Goal: Task Accomplishment & Management: Complete application form

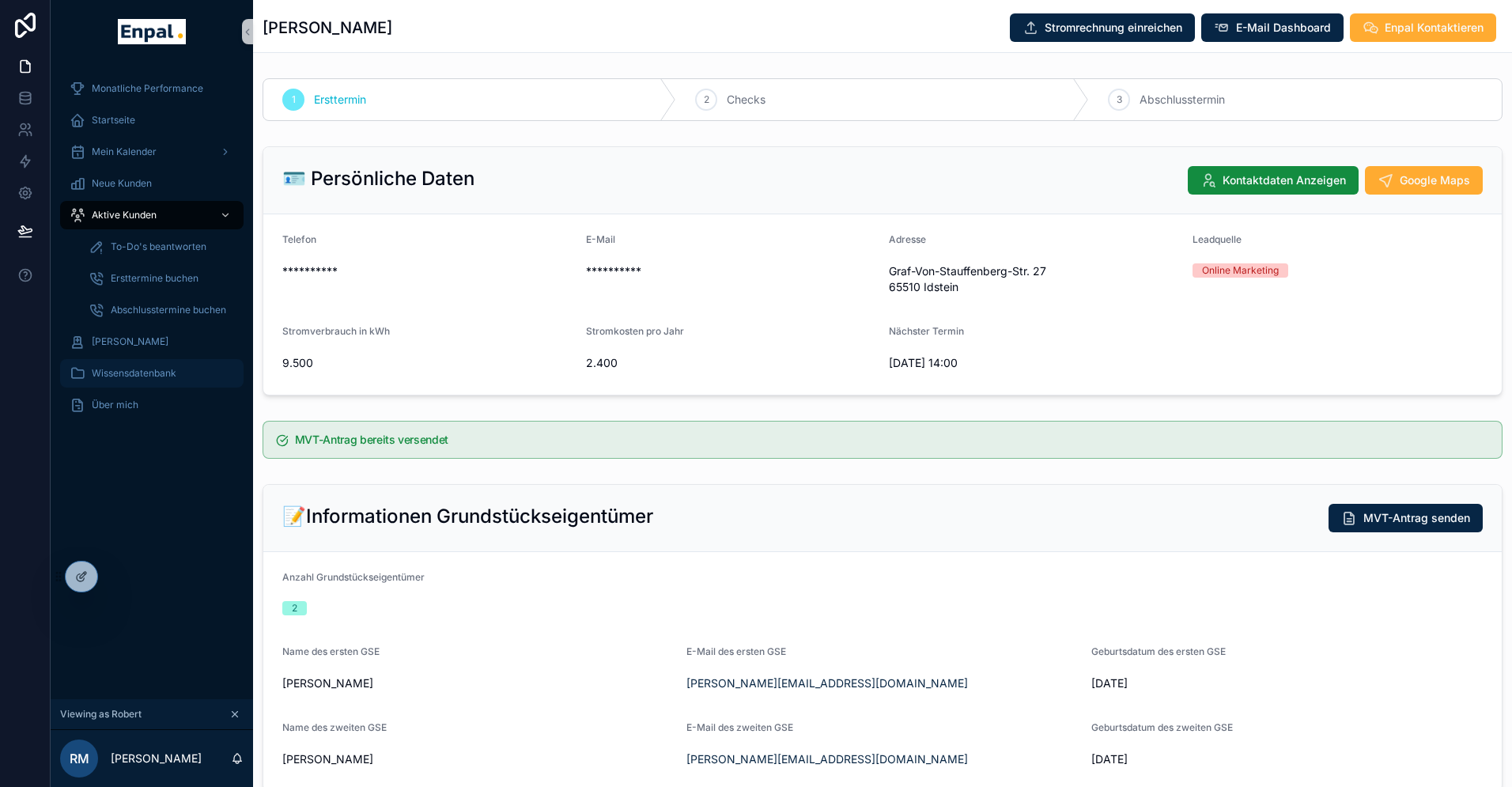
scroll to position [19, 0]
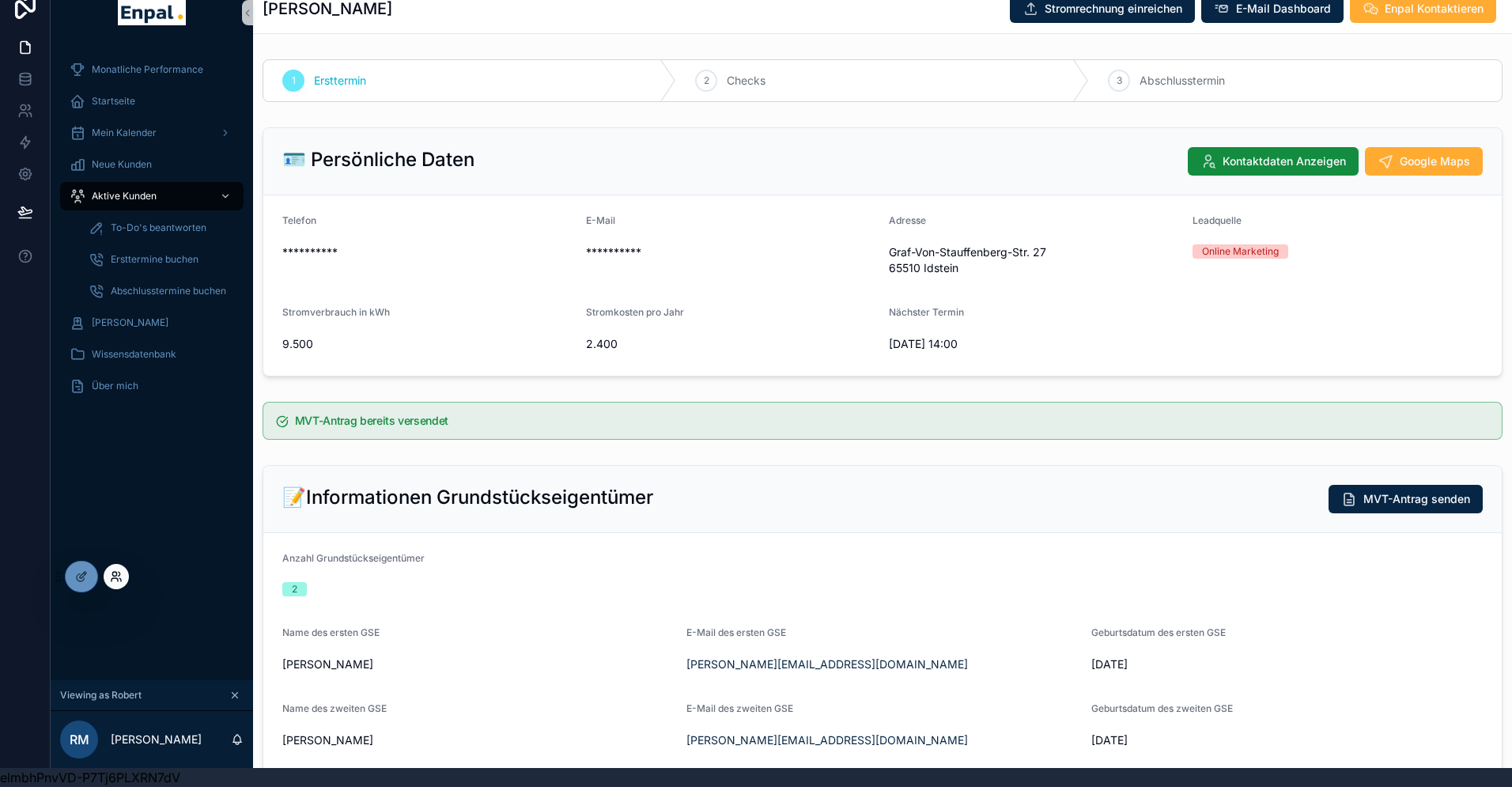
click at [113, 573] on icon at bounding box center [116, 577] width 13 height 13
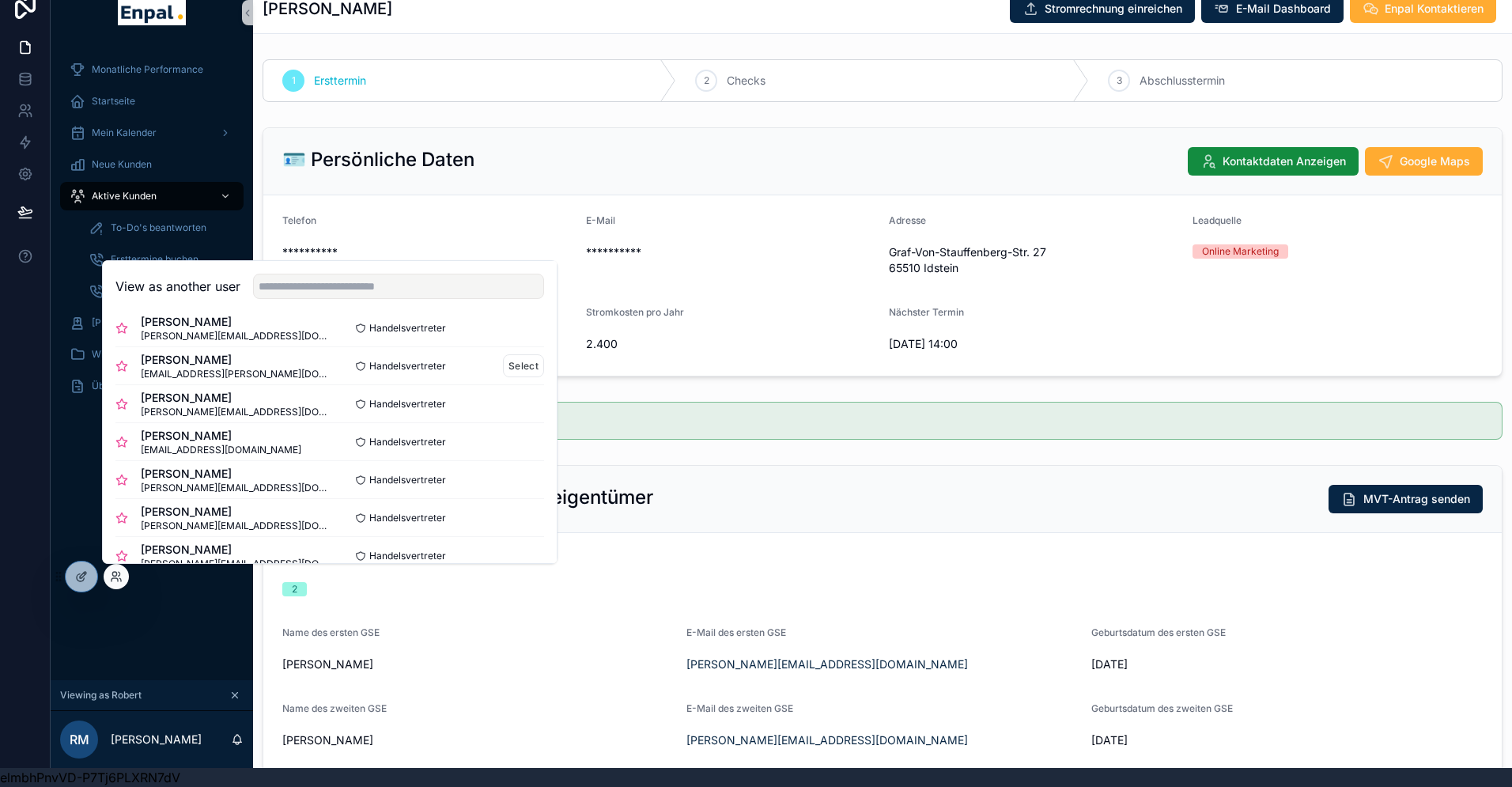
scroll to position [101, 0]
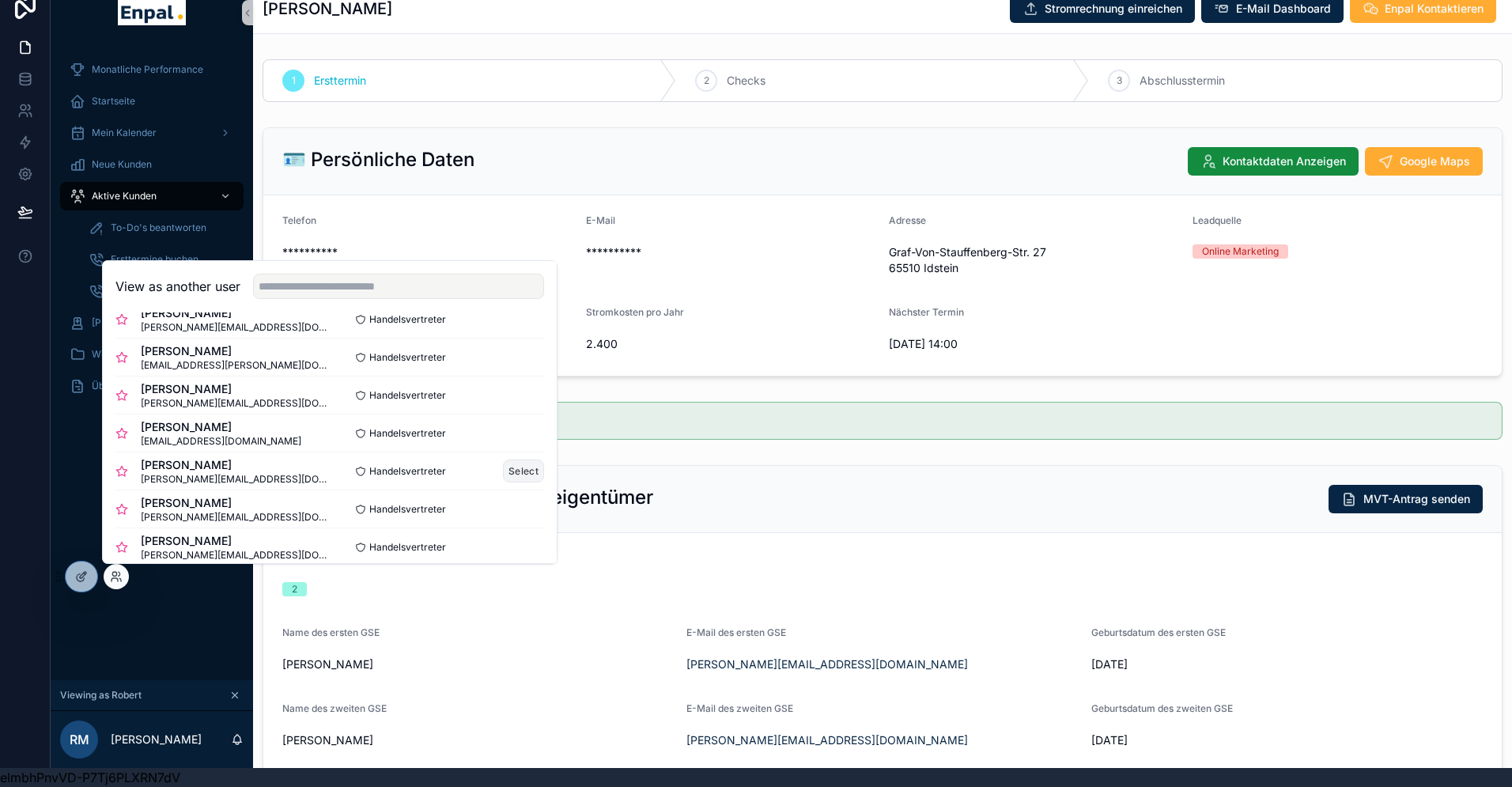
click at [532, 471] on button "Select" at bounding box center [523, 470] width 41 height 23
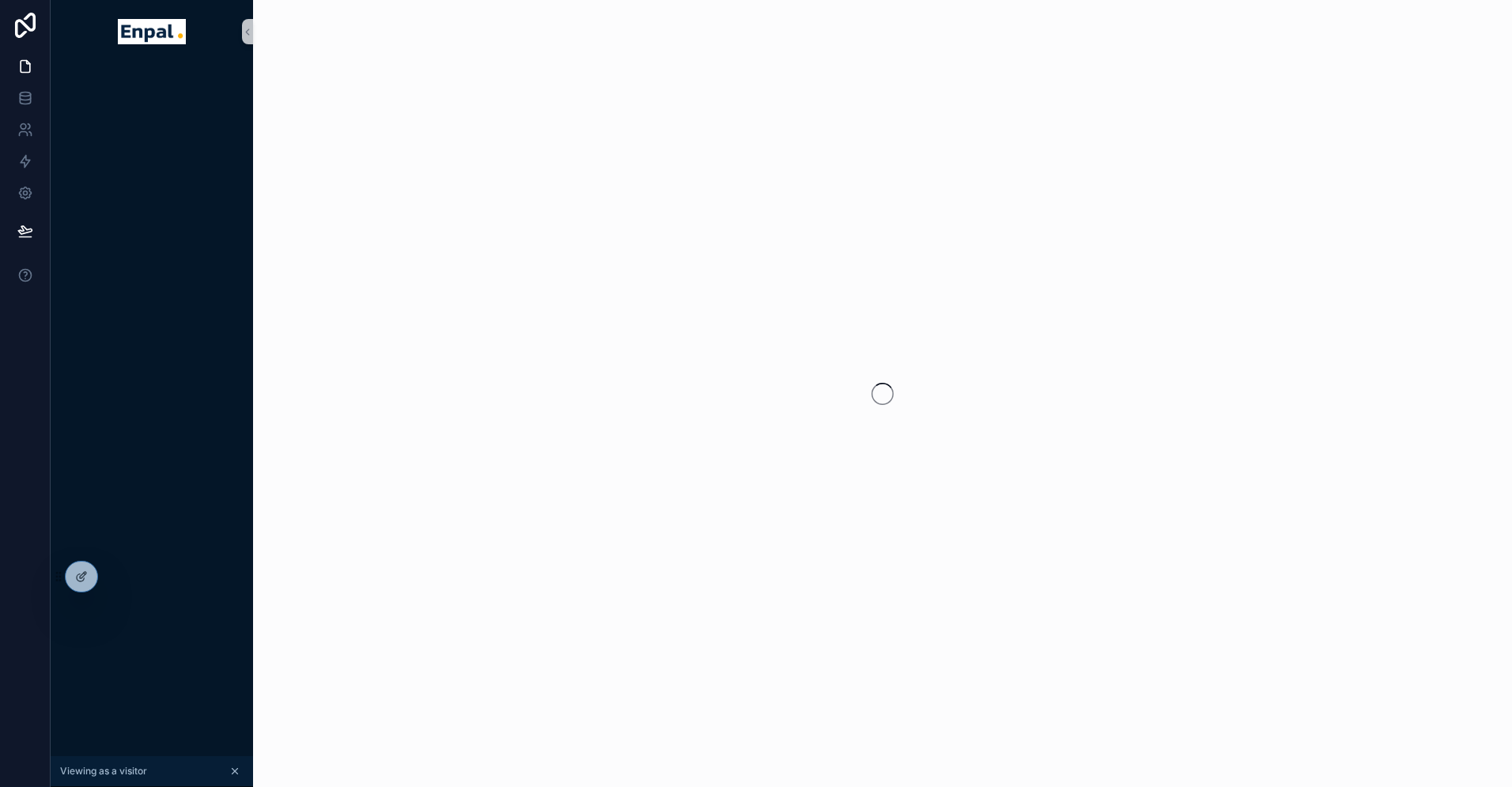
scroll to position [19, 0]
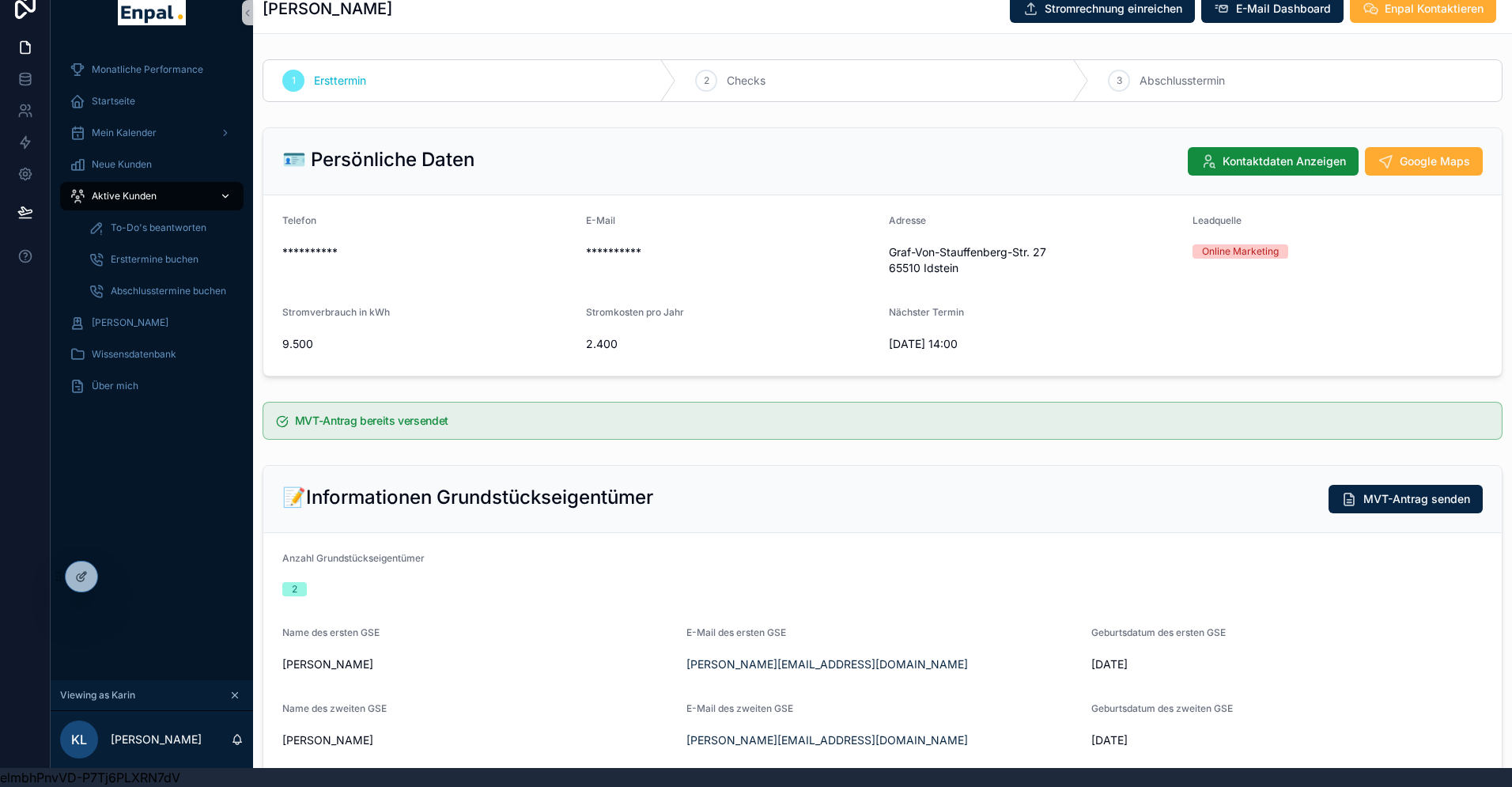
click at [155, 197] on span "Aktive Kunden" at bounding box center [124, 196] width 65 height 13
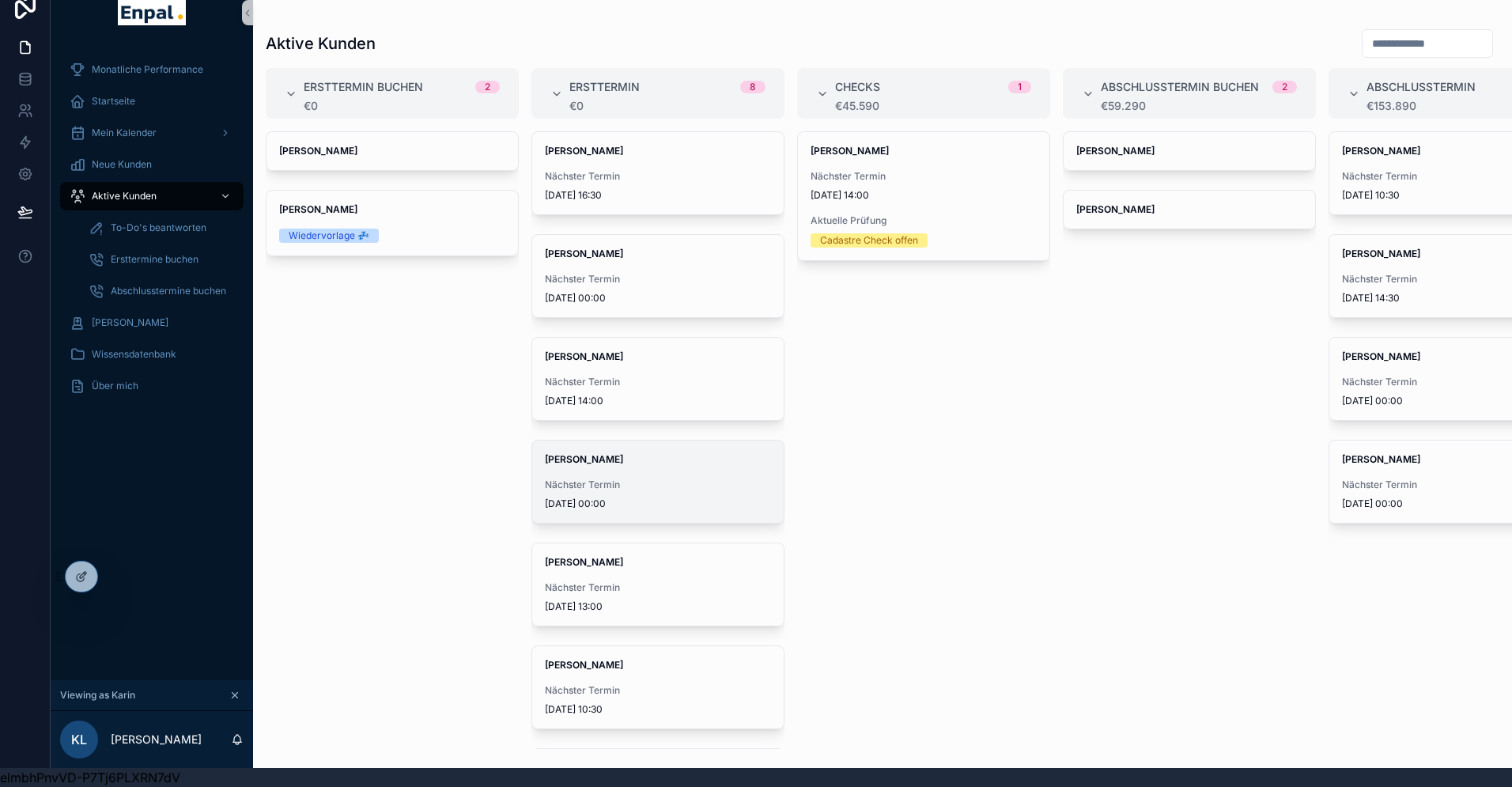
scroll to position [199, 0]
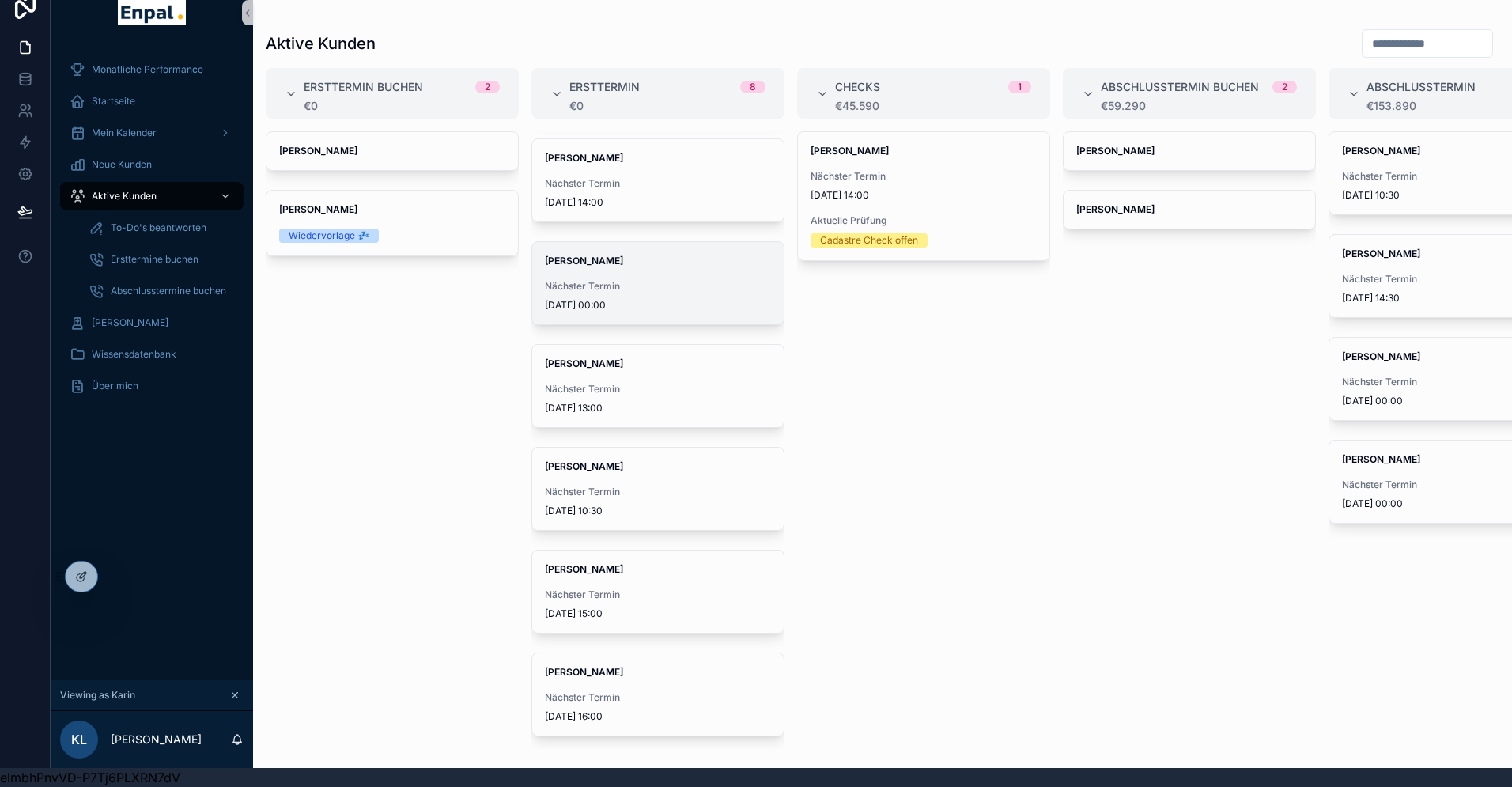
click at [619, 295] on div "Nächster Termin [DATE] 00:00" at bounding box center [658, 295] width 226 height 32
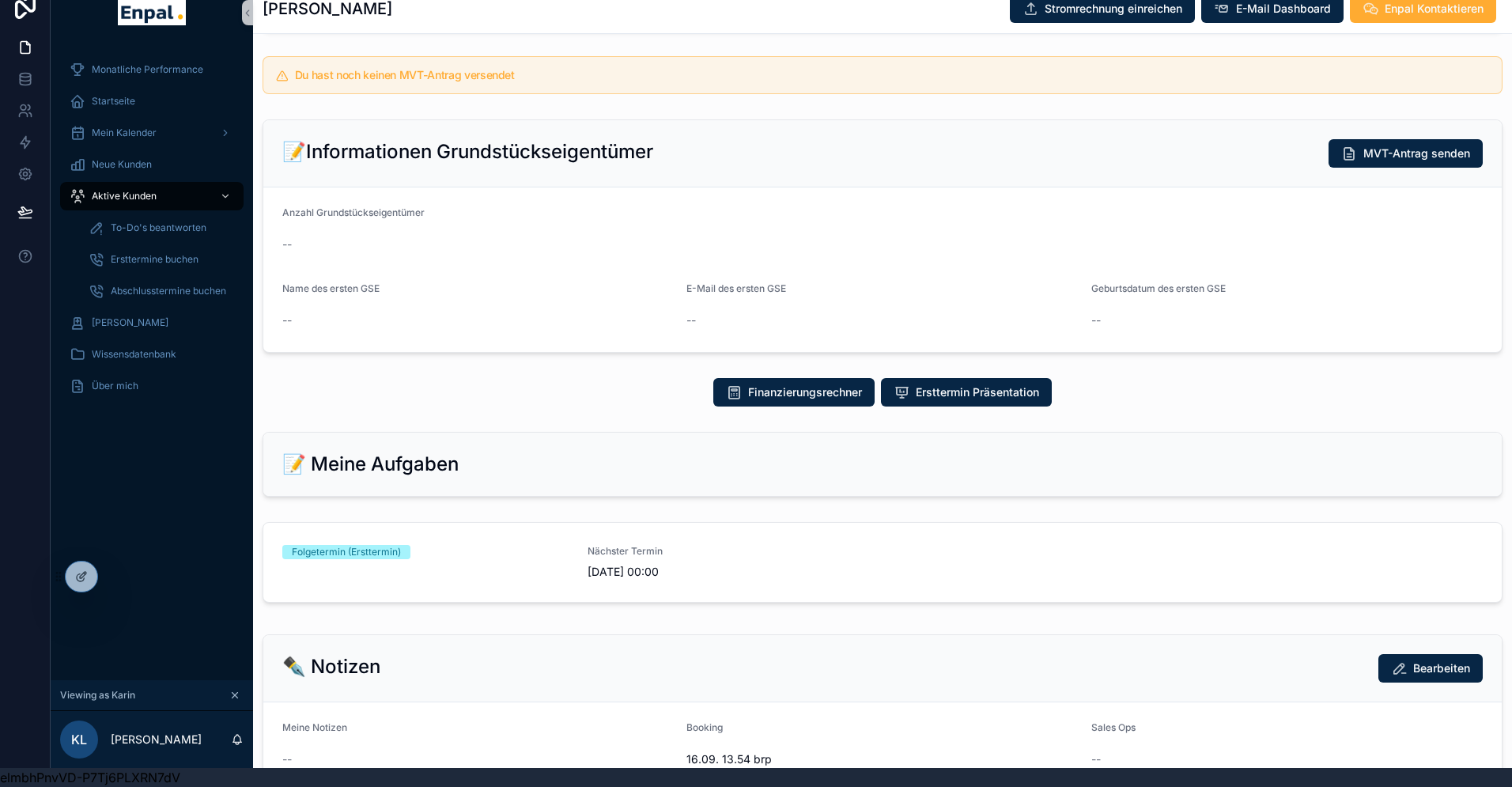
scroll to position [348, 0]
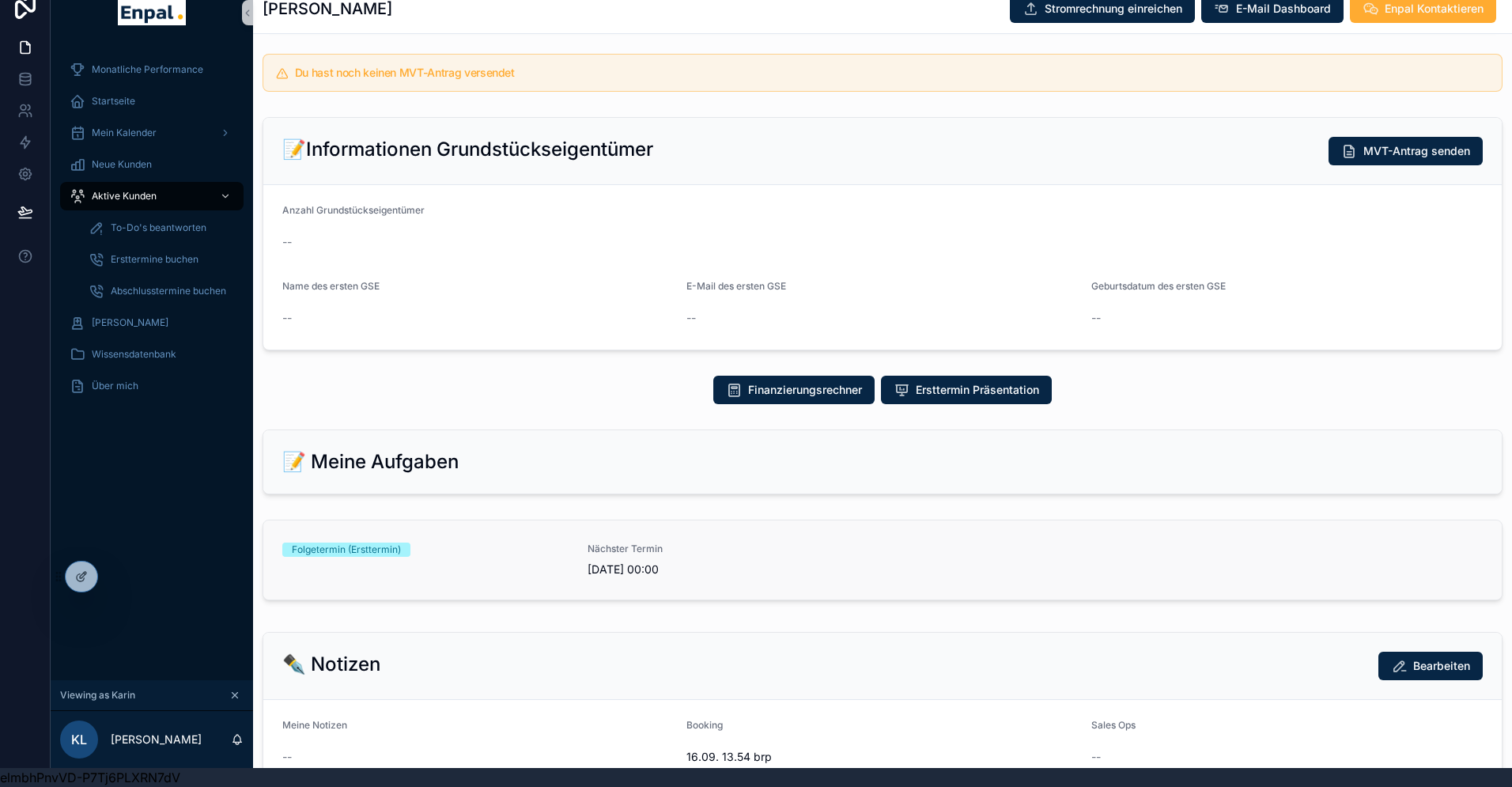
click at [469, 561] on div "Folgetermin (Ersttermin)" at bounding box center [425, 560] width 286 height 35
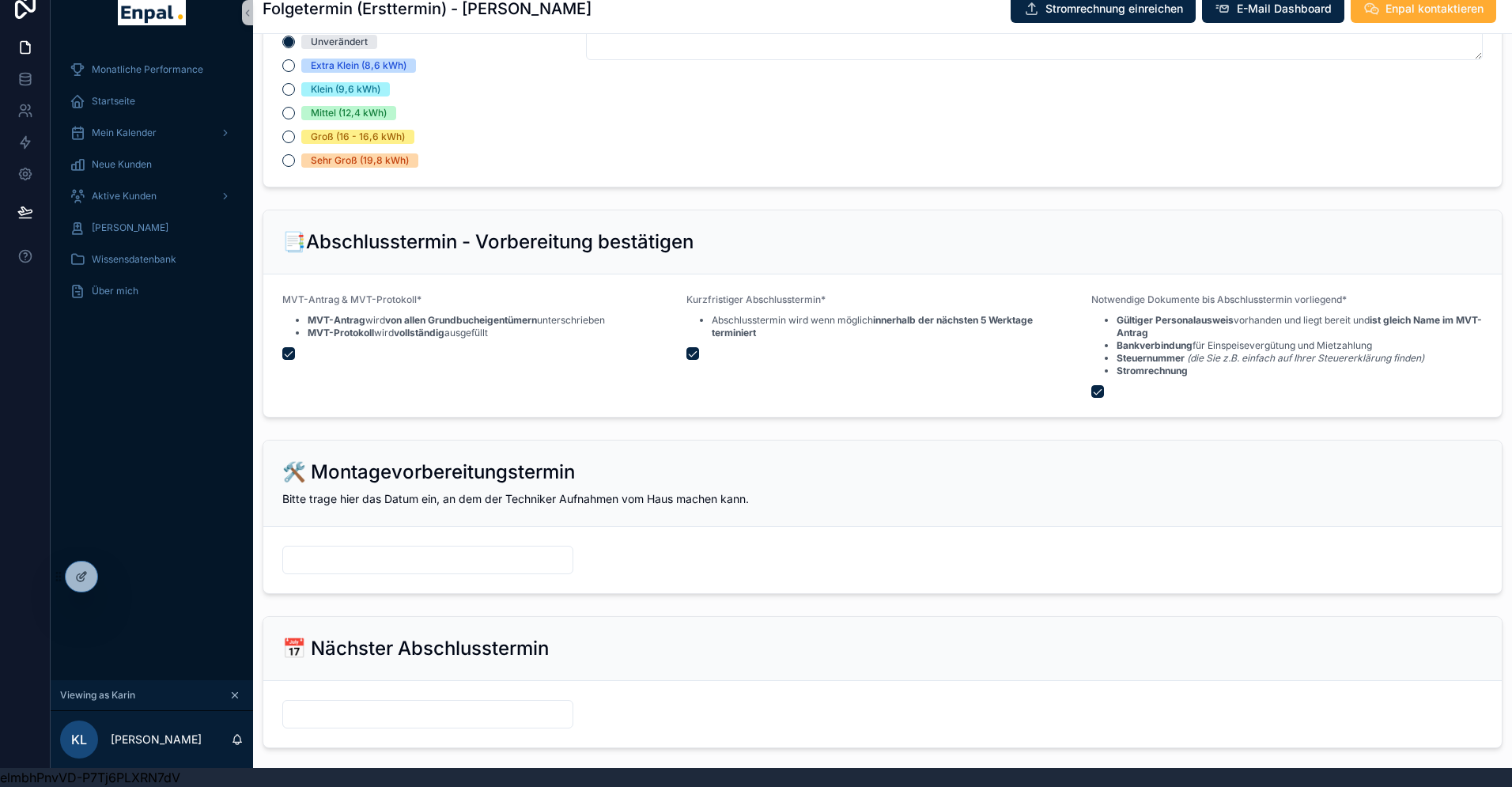
scroll to position [1841, 0]
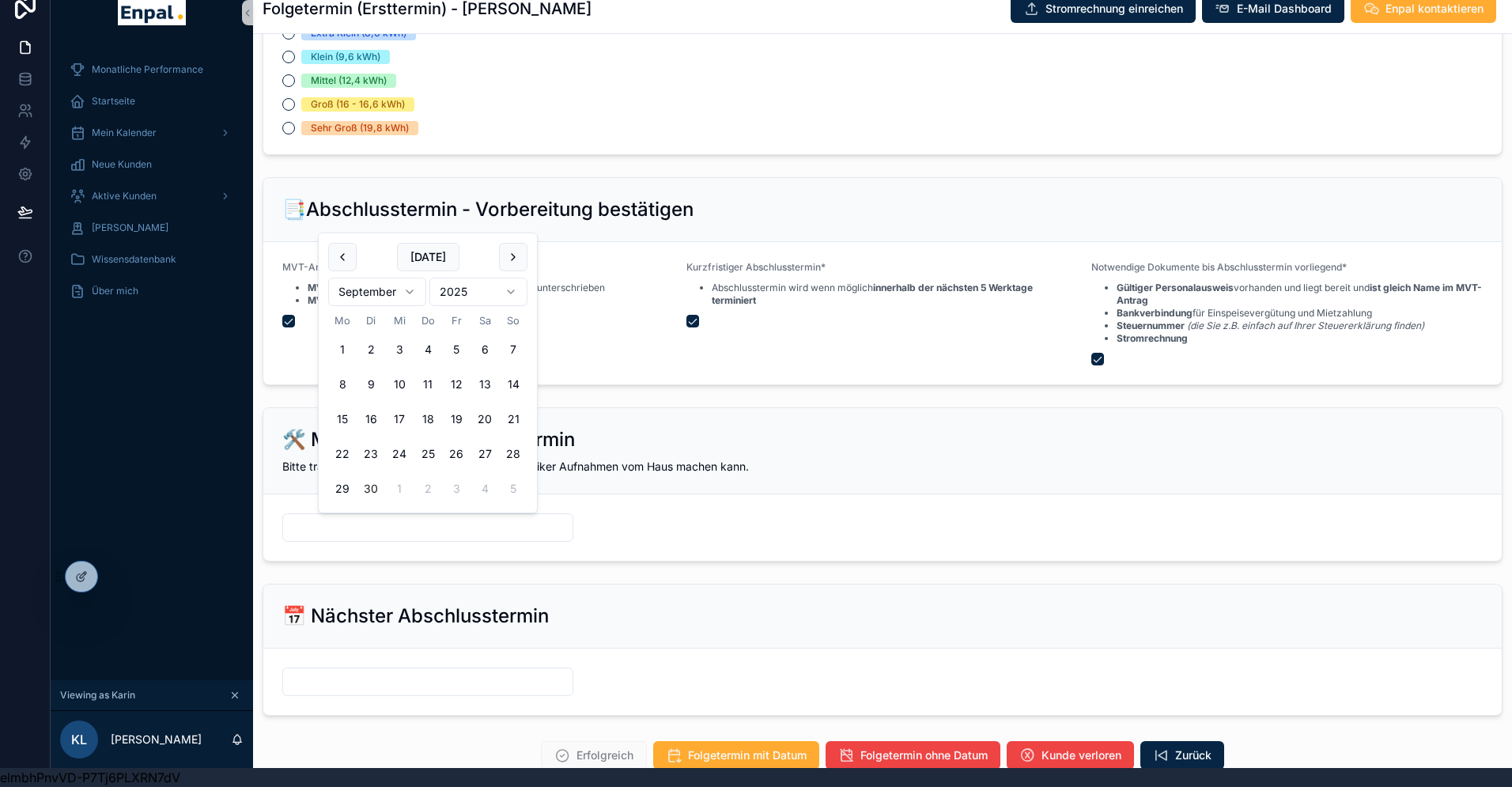
click at [369, 520] on input "scrollable content" at bounding box center [428, 527] width 290 height 23
click at [417, 298] on html "**********" at bounding box center [756, 384] width 1512 height 806
click at [397, 348] on button "1" at bounding box center [400, 350] width 29 height 29
type input "*********"
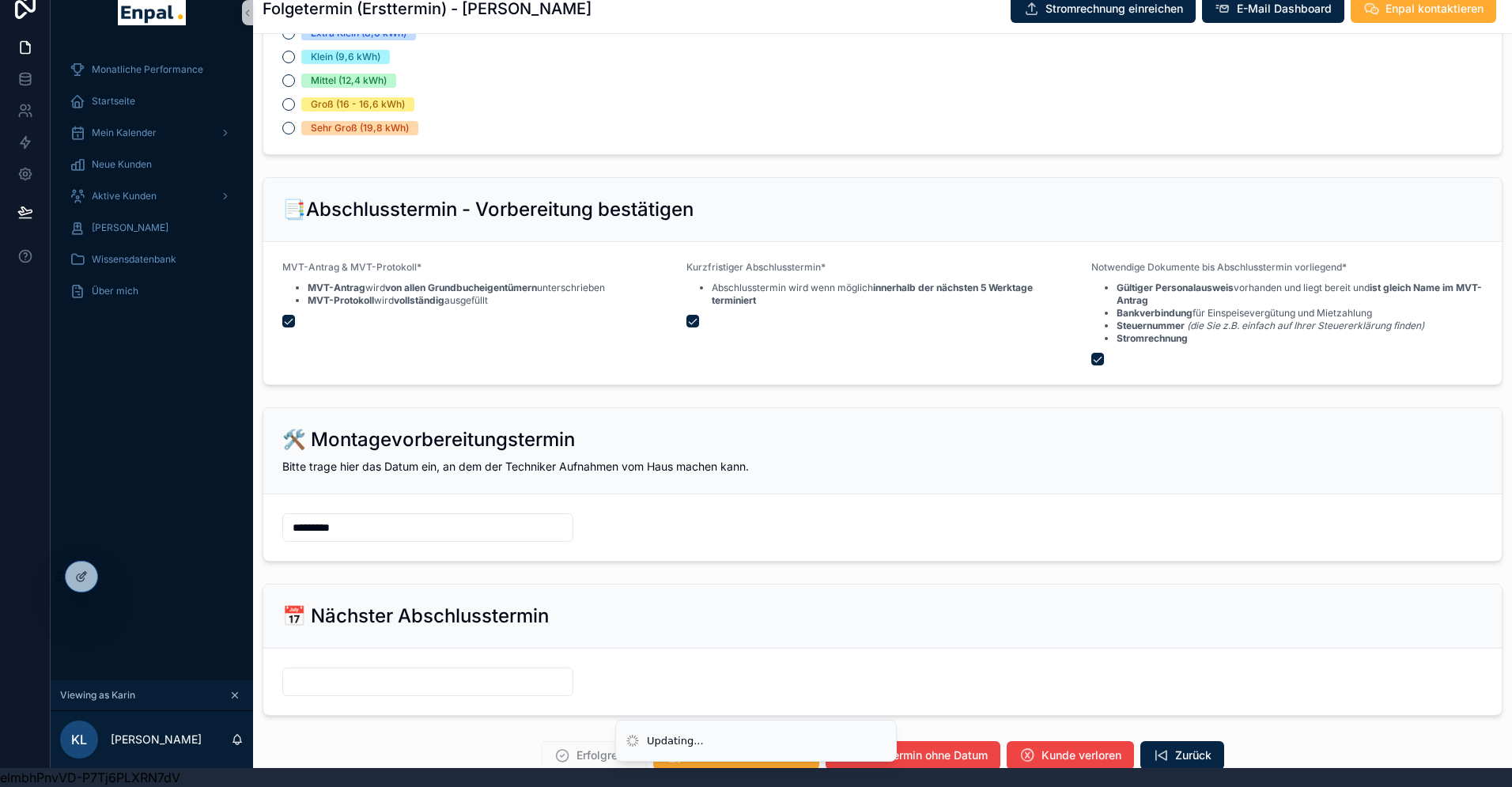
click at [361, 649] on form "scrollable content" at bounding box center [882, 682] width 1239 height 67
click at [342, 656] on form "scrollable content" at bounding box center [882, 682] width 1239 height 67
click at [339, 666] on form "scrollable content" at bounding box center [882, 682] width 1239 height 67
click at [319, 658] on form "scrollable content" at bounding box center [882, 682] width 1239 height 67
click at [317, 654] on form "scrollable content" at bounding box center [882, 682] width 1239 height 67
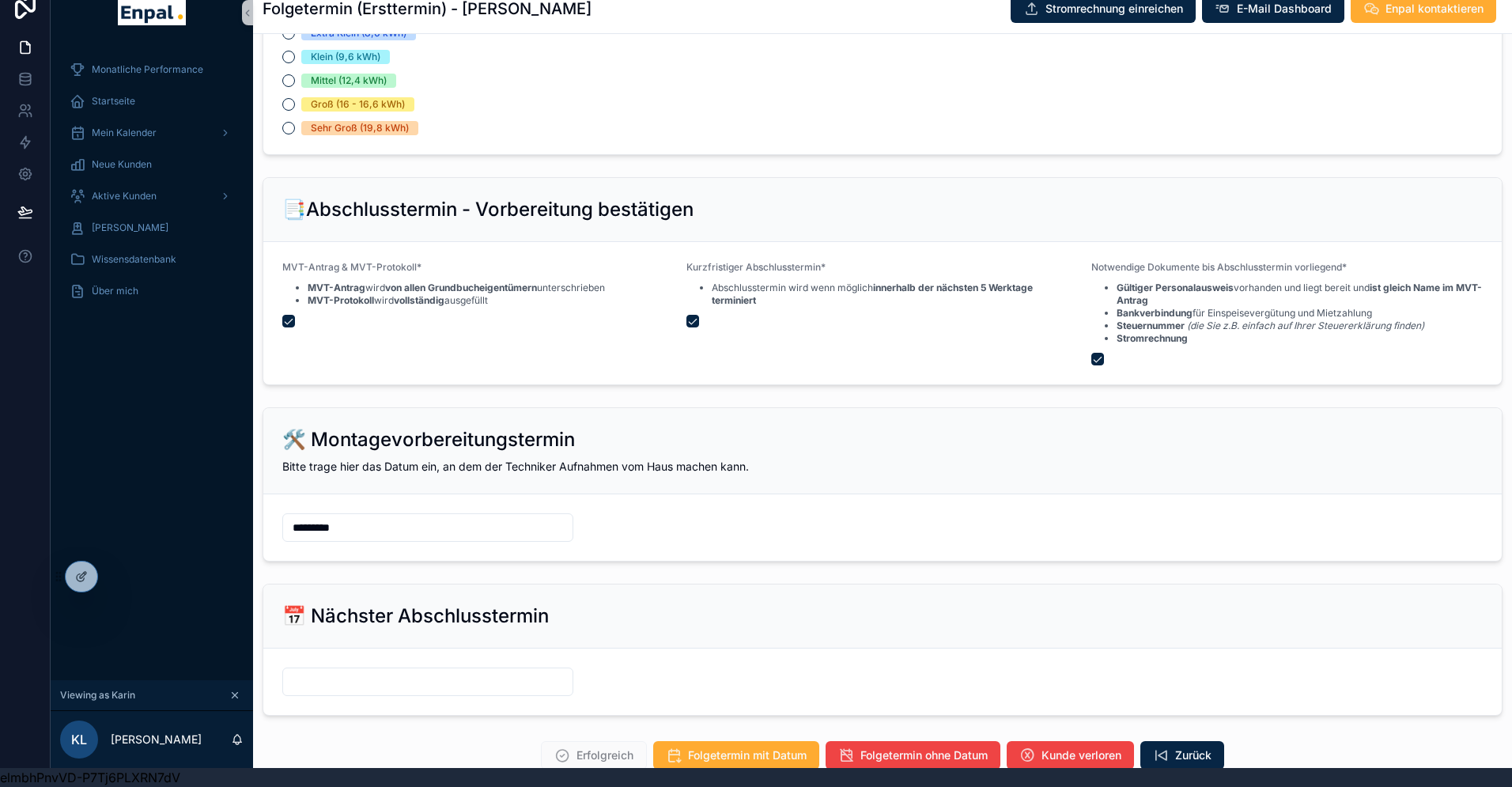
click at [339, 668] on div "scrollable content" at bounding box center [428, 682] width 291 height 29
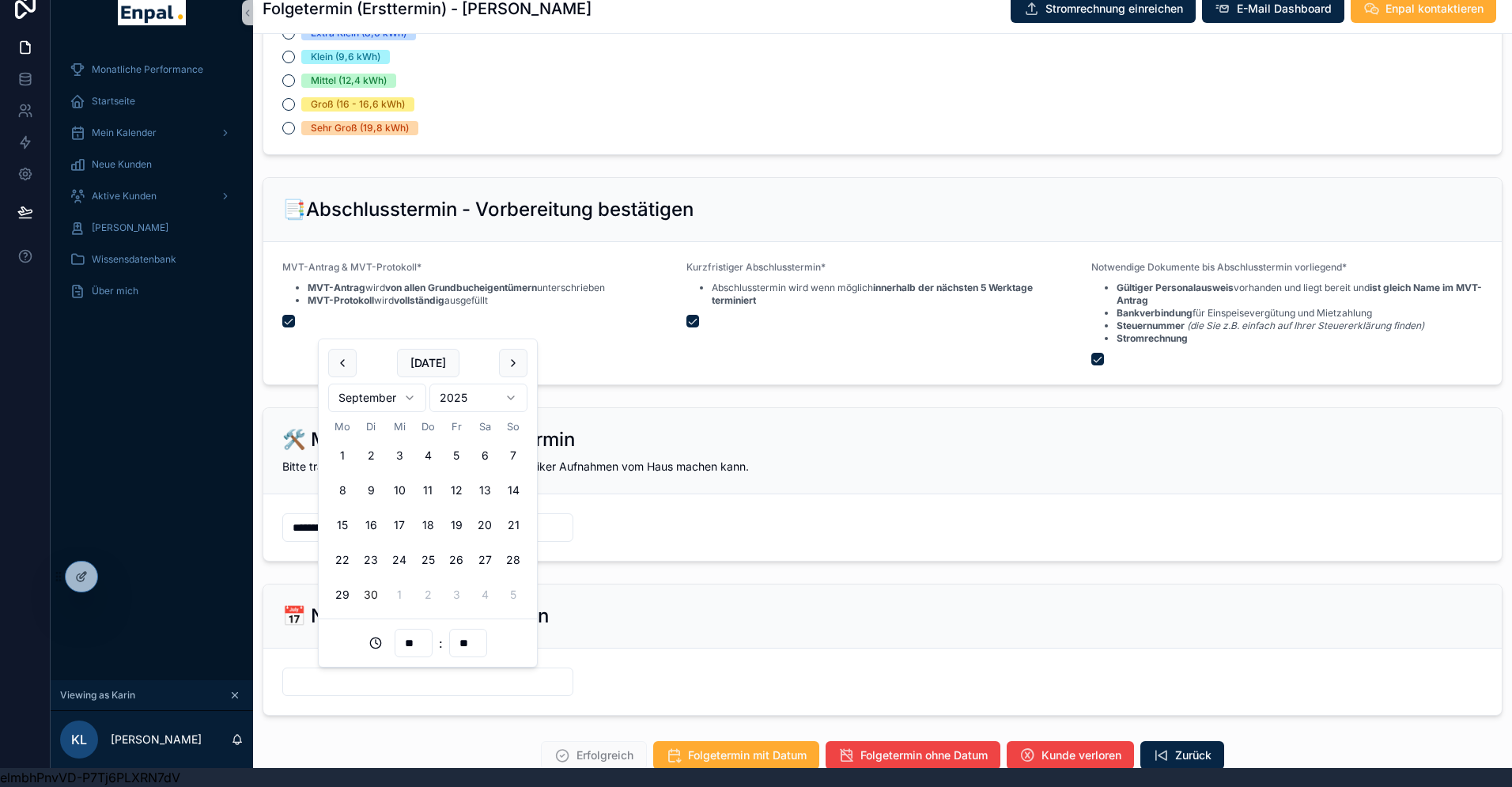
click at [340, 677] on input "scrollable content" at bounding box center [428, 681] width 290 height 23
click at [397, 489] on button "10" at bounding box center [400, 491] width 29 height 29
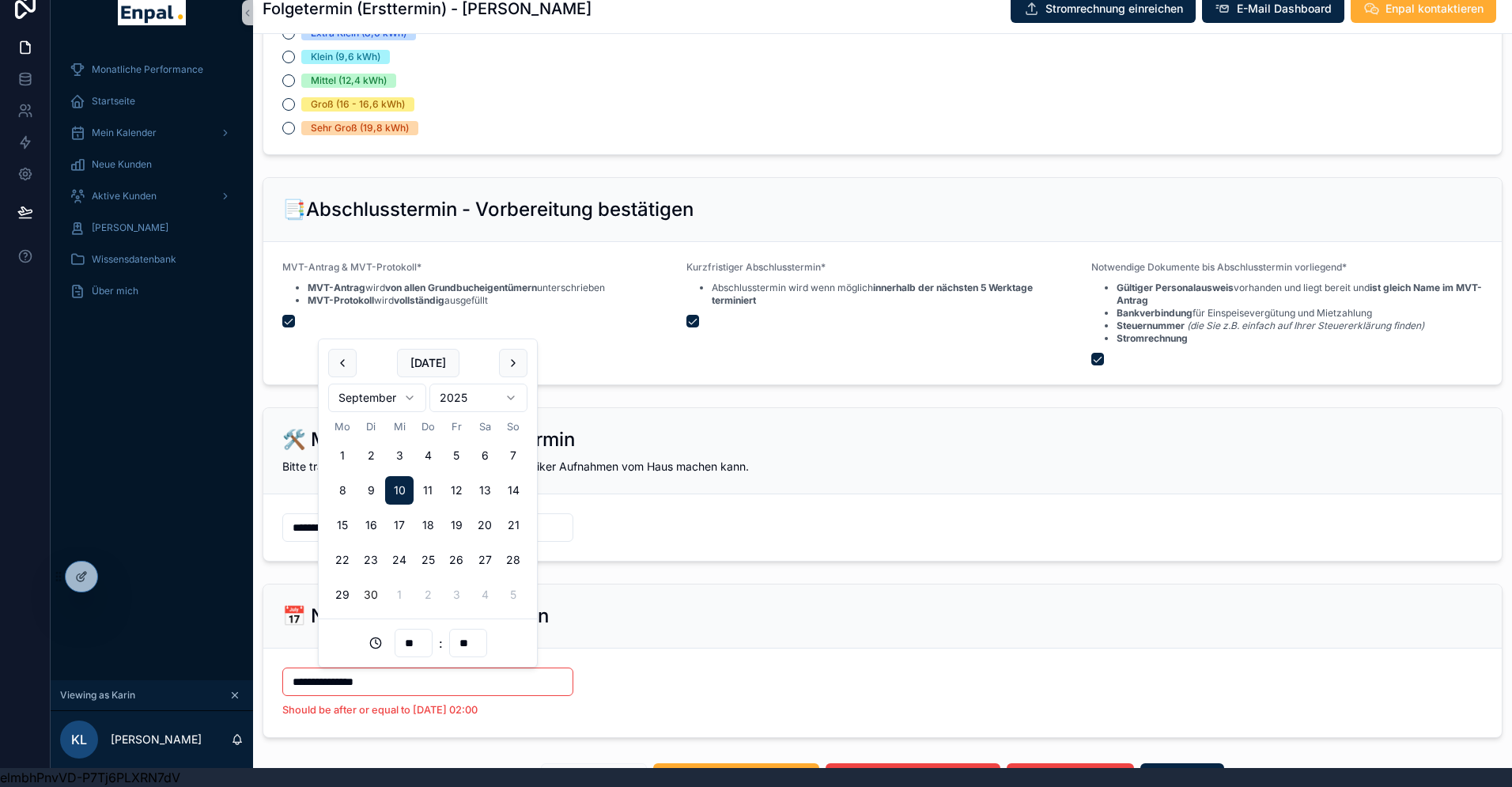
click at [406, 394] on html "**********" at bounding box center [756, 384] width 1512 height 806
click at [370, 492] on button "9" at bounding box center [371, 491] width 29 height 29
click at [397, 392] on html "**********" at bounding box center [756, 384] width 1512 height 806
click at [397, 495] on button "8" at bounding box center [400, 491] width 29 height 29
type input "**********"
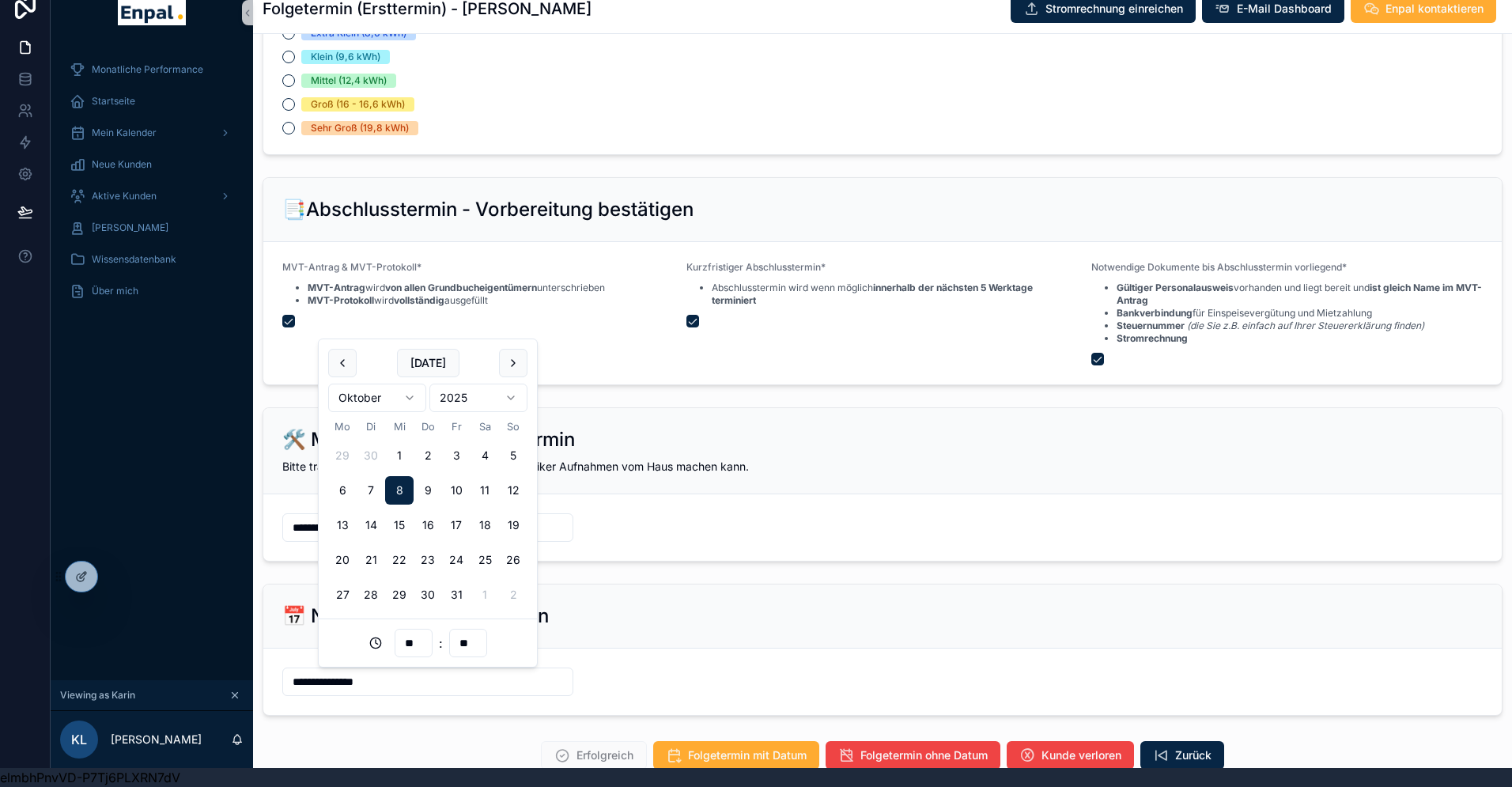
scroll to position [1916, 0]
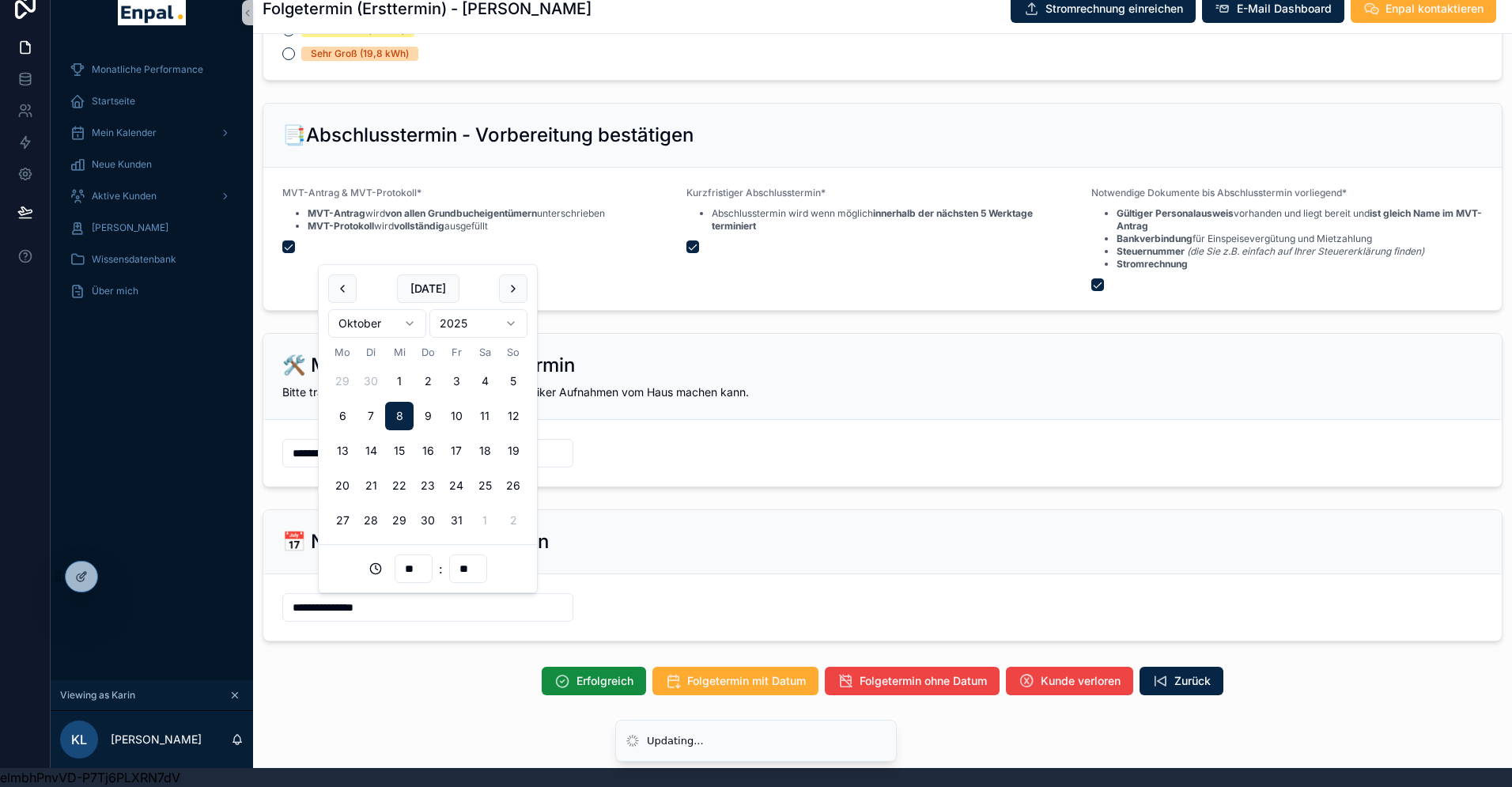
click at [489, 691] on div "Erfolgreich Folgetermin mit Datum Folgetermin ohne Datum Kunde verloren Zurück" at bounding box center [882, 681] width 1240 height 29
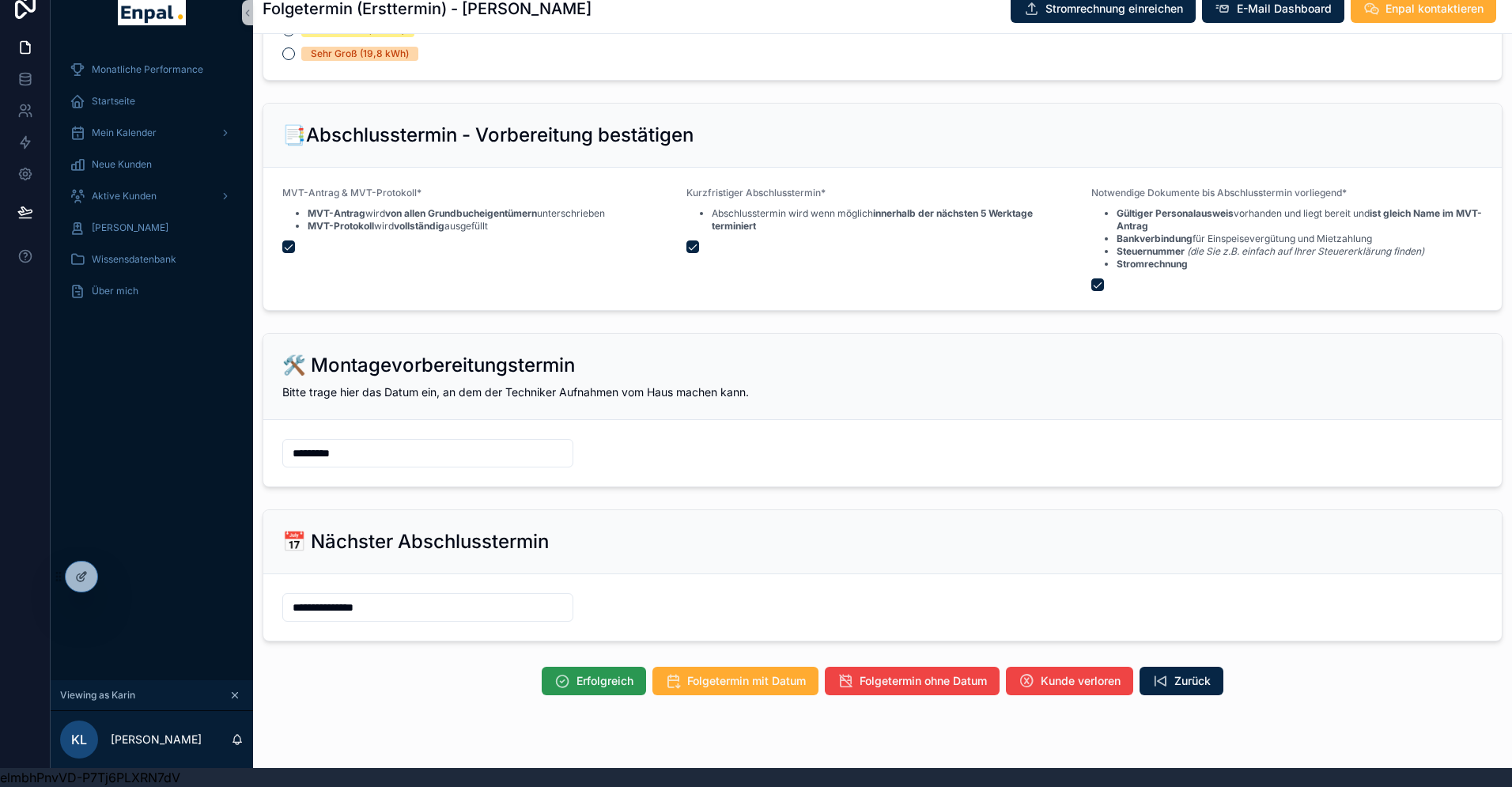
click at [583, 675] on span "Erfolgreich" at bounding box center [604, 681] width 57 height 16
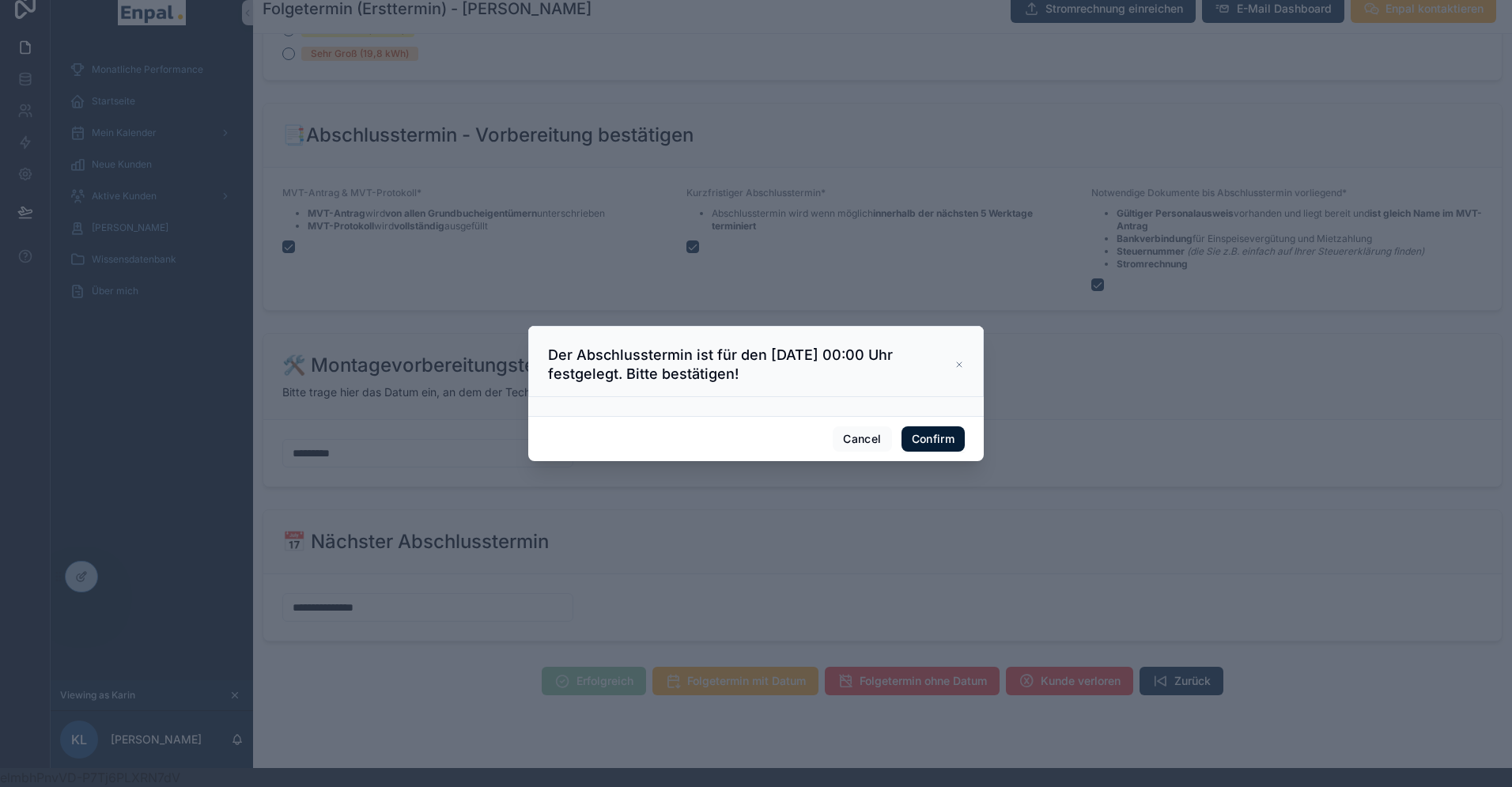
click at [924, 440] on button "Confirm" at bounding box center [933, 439] width 63 height 25
